Goal: Task Accomplishment & Management: Complete application form

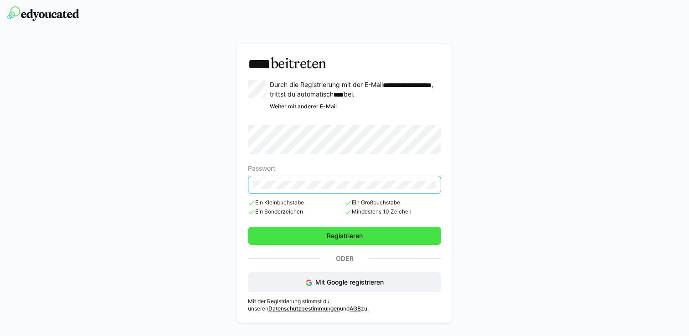
click at [358, 232] on span "Registrieren" at bounding box center [345, 236] width 39 height 9
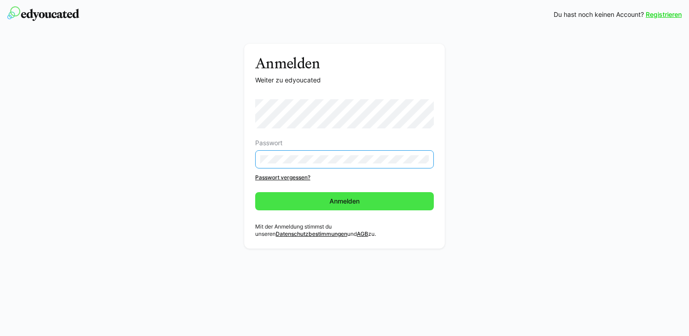
click at [276, 204] on span "Anmelden" at bounding box center [344, 201] width 179 height 18
